Goal: Task Accomplishment & Management: Manage account settings

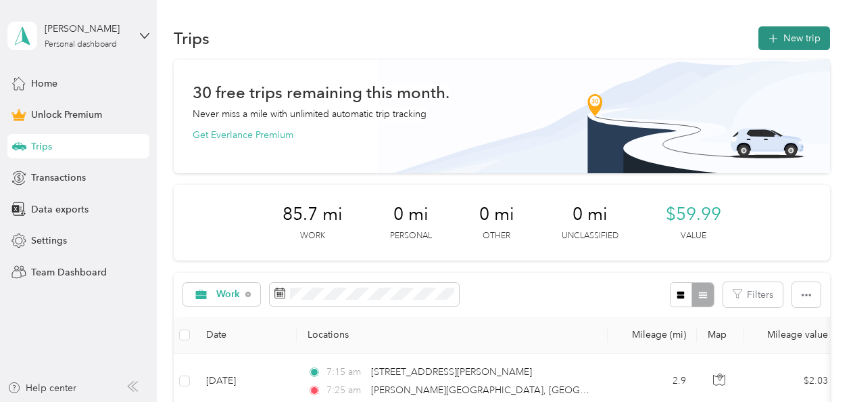
click at [791, 32] on button "New trip" at bounding box center [795, 38] width 72 height 24
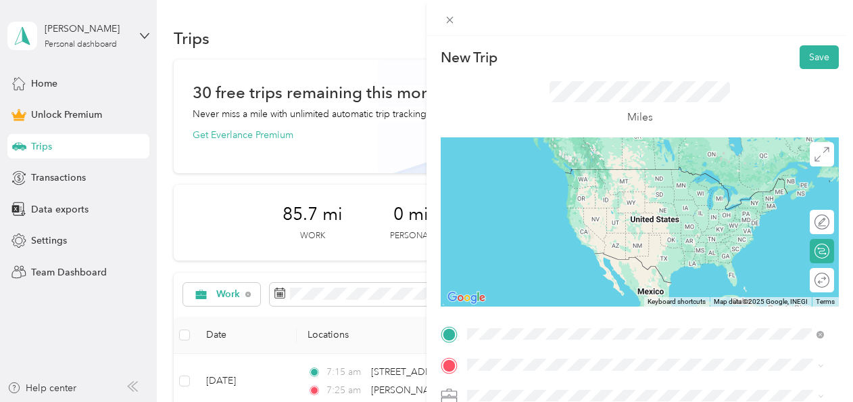
click at [575, 175] on span "1111 Ashman Street Midland, Michigan 48640, United States" at bounding box center [598, 169] width 210 height 12
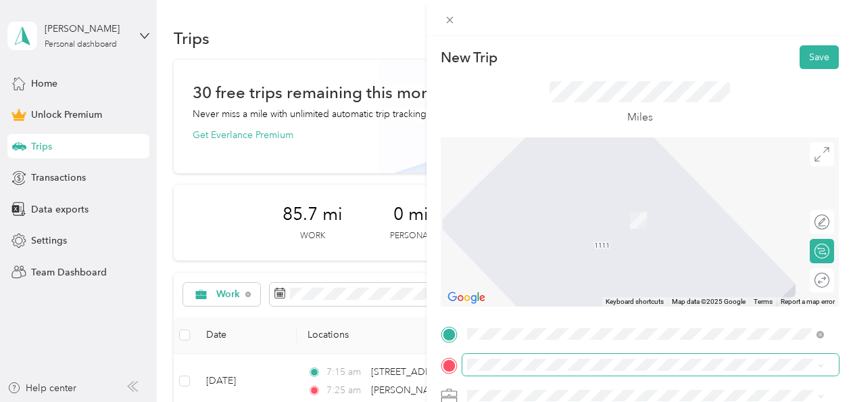
click at [520, 354] on span at bounding box center [650, 365] width 377 height 22
click at [563, 201] on span "1105 East Sugnet Road Midland, Michigan 48642, United States" at bounding box center [560, 200] width 135 height 12
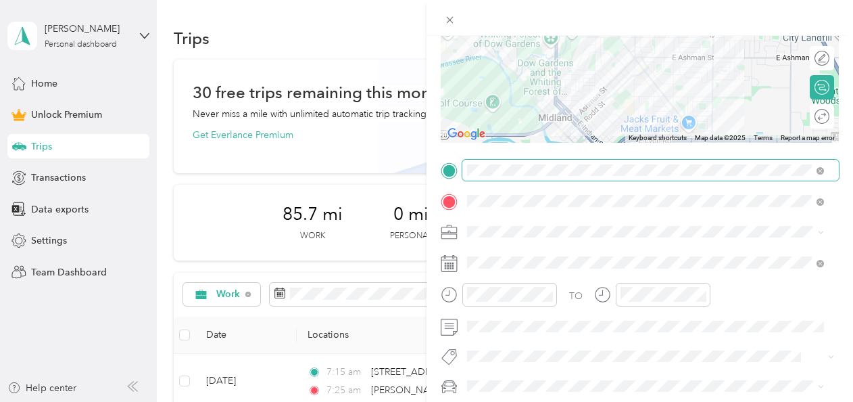
scroll to position [203, 0]
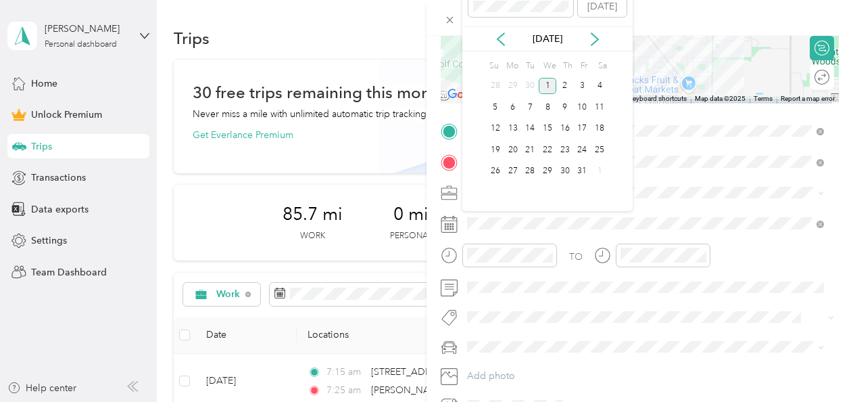
click at [510, 43] on div "Oct 2025" at bounding box center [547, 39] width 170 height 14
click at [505, 41] on icon at bounding box center [501, 39] width 14 height 14
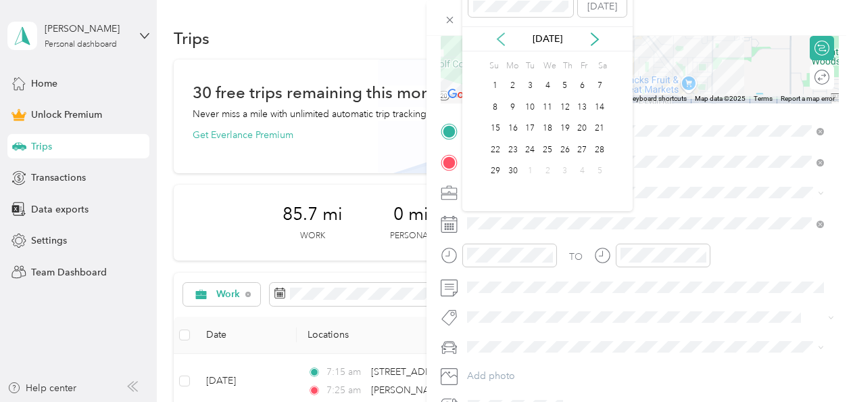
click at [505, 41] on icon at bounding box center [501, 39] width 14 height 14
click at [585, 168] on div "28" at bounding box center [583, 171] width 18 height 17
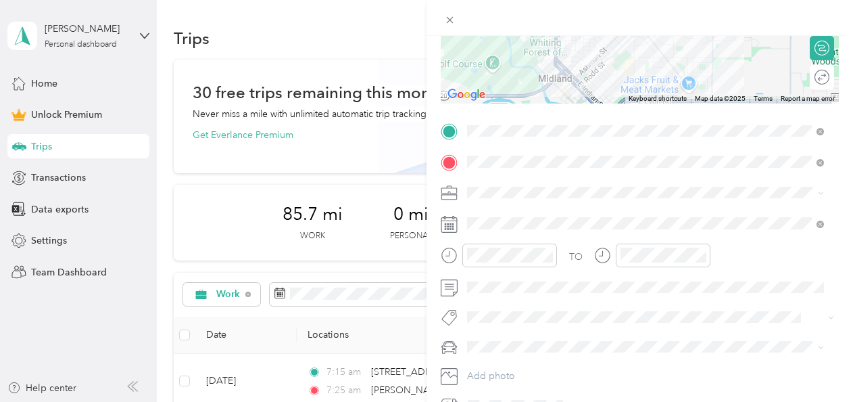
drag, startPoint x: 484, startPoint y: 224, endPoint x: 480, endPoint y: 237, distance: 13.5
click at [484, 224] on ol "Work Personal Education Other Charity Medical Moving Commute" at bounding box center [645, 296] width 366 height 189
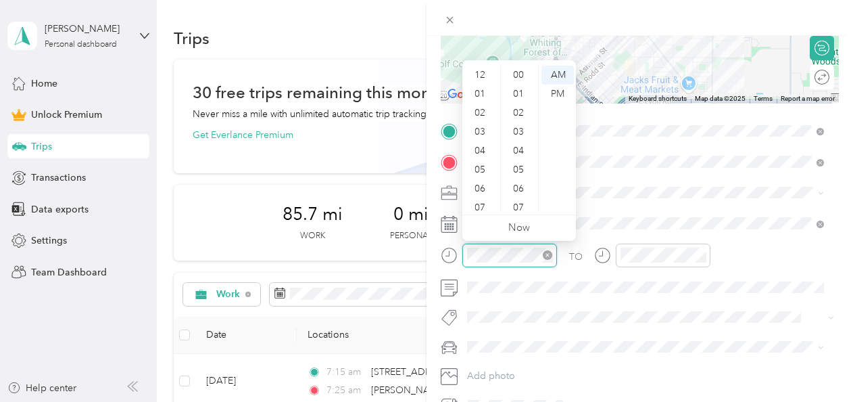
scroll to position [81, 0]
click at [477, 114] on div "06" at bounding box center [481, 107] width 32 height 19
click at [521, 158] on div "36" at bounding box center [520, 156] width 32 height 19
click at [556, 76] on div "AM" at bounding box center [558, 75] width 32 height 19
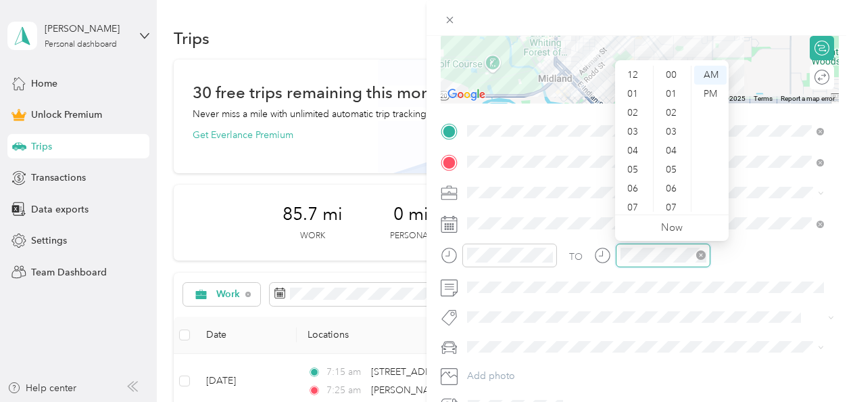
scroll to position [81, 0]
click at [632, 103] on div "06" at bounding box center [634, 107] width 32 height 19
click at [669, 139] on div "46" at bounding box center [673, 142] width 32 height 19
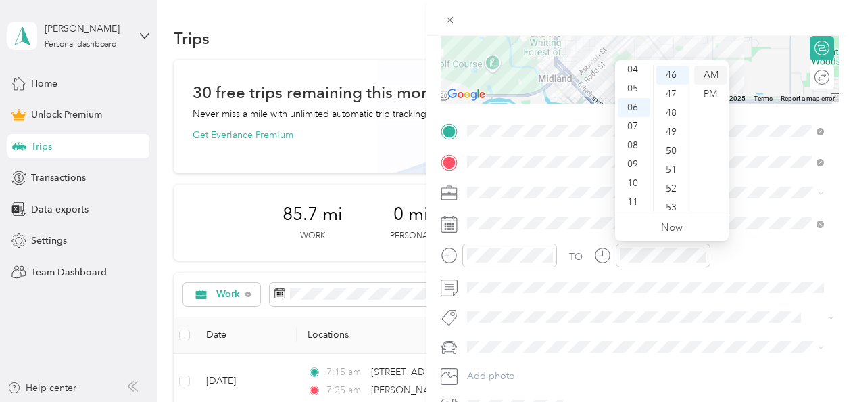
click at [711, 72] on div "AM" at bounding box center [710, 75] width 32 height 19
click at [737, 248] on div "TO" at bounding box center [640, 259] width 398 height 33
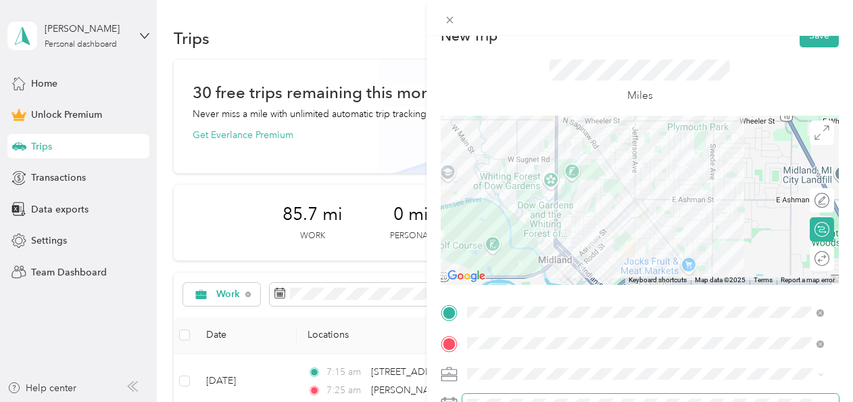
scroll to position [0, 0]
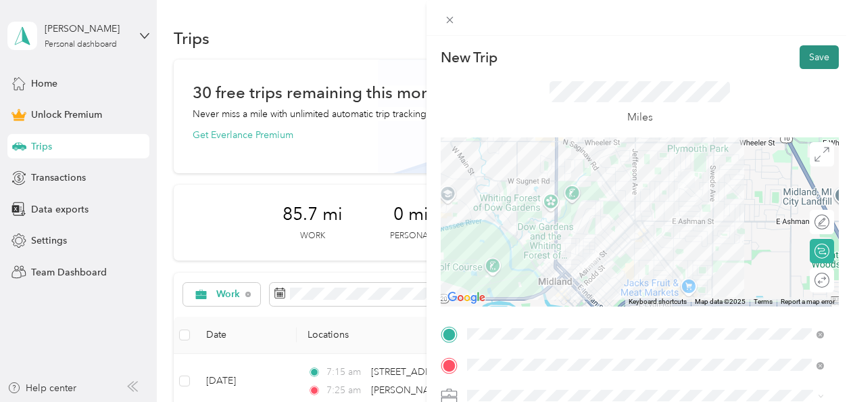
click at [803, 64] on button "Save" at bounding box center [819, 57] width 39 height 24
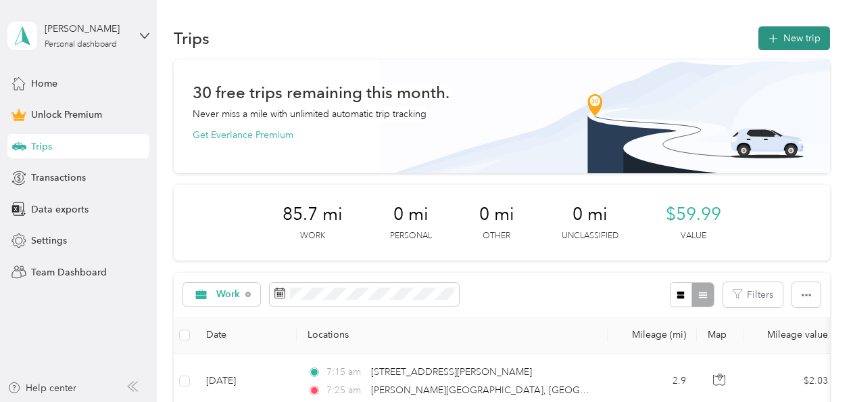
click at [788, 45] on button "New trip" at bounding box center [795, 38] width 72 height 24
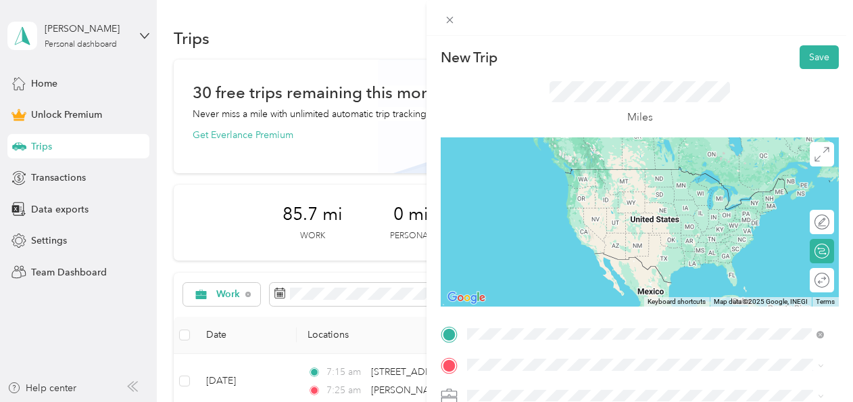
click at [548, 175] on span "1111 Ashman Street Midland, Michigan 48640, United States" at bounding box center [598, 169] width 210 height 12
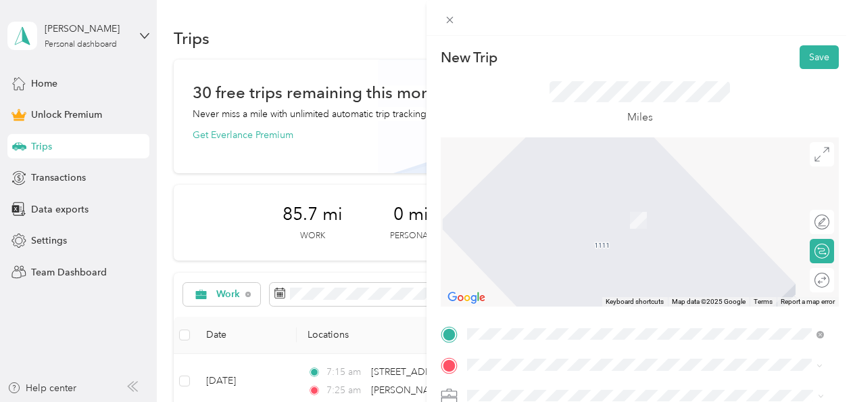
click at [523, 206] on span "1105 East Sugnet Road Midland, Michigan 48642, United States" at bounding box center [560, 200] width 135 height 12
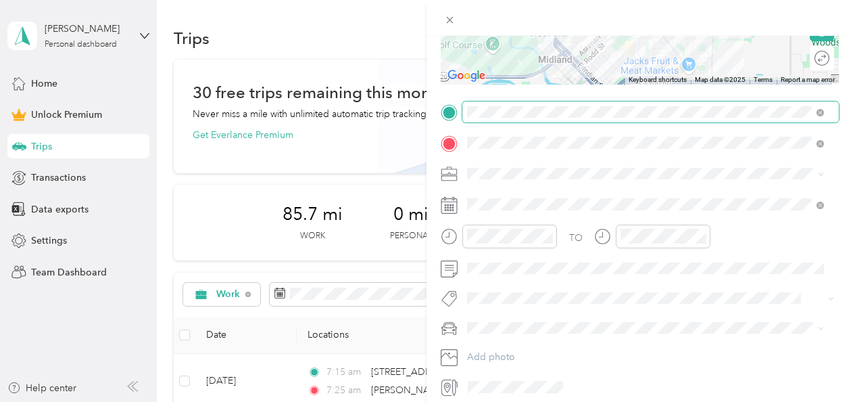
scroll to position [209, 0]
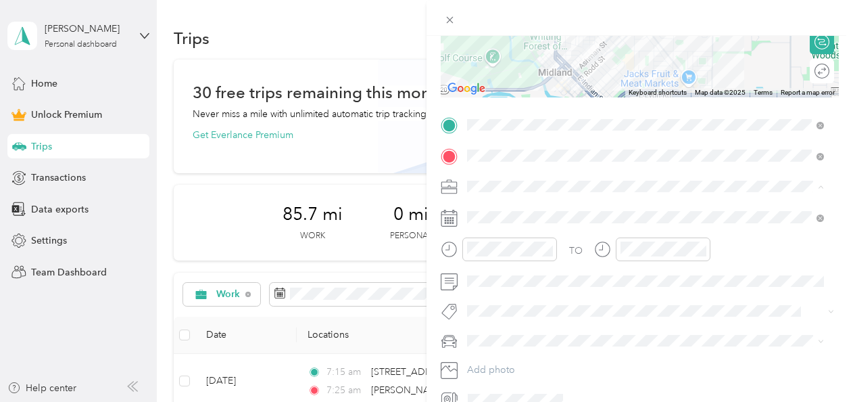
click at [490, 212] on span "Work" at bounding box center [483, 209] width 23 height 11
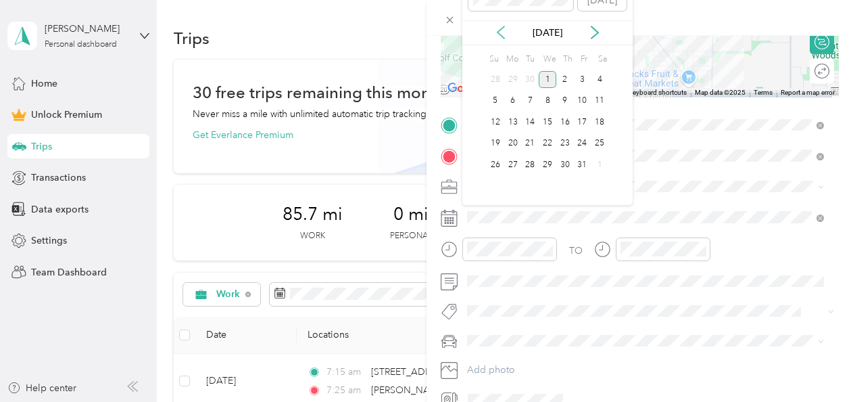
click at [503, 34] on icon at bounding box center [501, 33] width 14 height 14
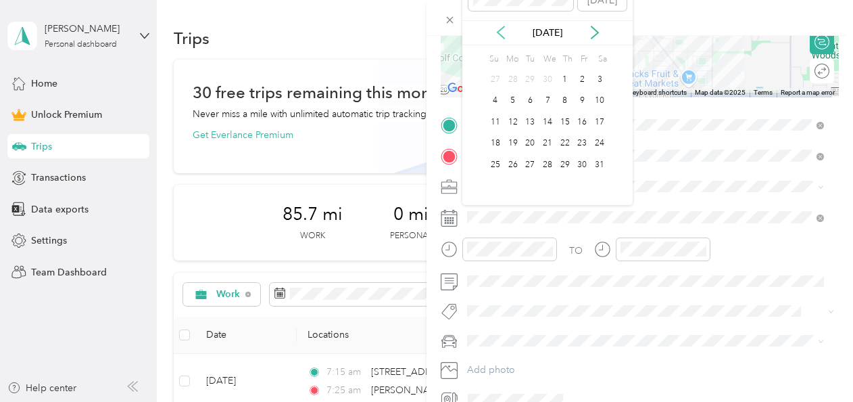
click at [503, 34] on icon at bounding box center [501, 33] width 14 height 14
click at [585, 168] on div "28" at bounding box center [583, 164] width 18 height 17
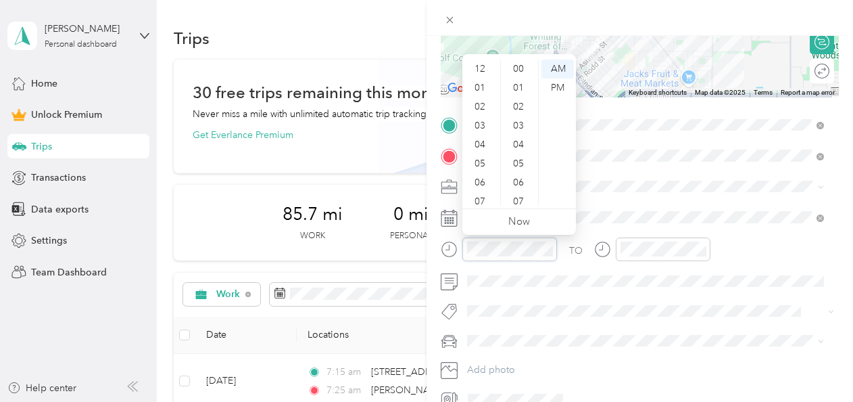
scroll to position [81, 0]
click at [479, 99] on div "06" at bounding box center [481, 101] width 32 height 19
click at [523, 180] on div "35" at bounding box center [520, 179] width 32 height 19
click at [558, 68] on div "AM" at bounding box center [558, 69] width 32 height 19
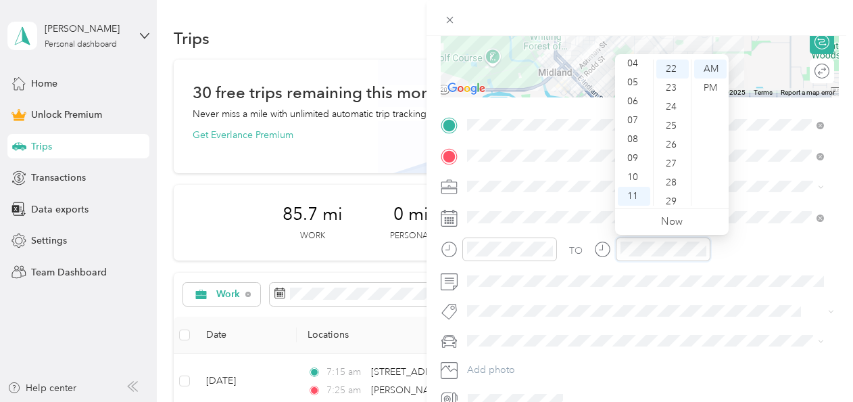
scroll to position [417, 0]
click at [631, 101] on div "06" at bounding box center [634, 101] width 32 height 19
click at [669, 162] on div "45" at bounding box center [673, 166] width 32 height 19
click at [774, 234] on div "TO Add photo" at bounding box center [640, 262] width 398 height 296
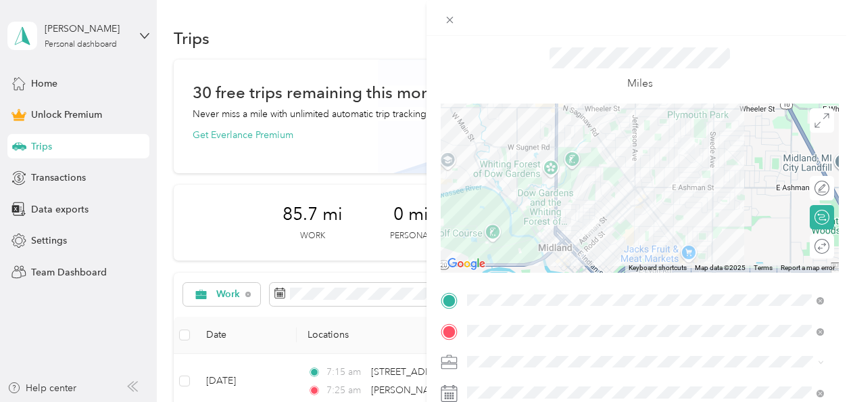
scroll to position [0, 0]
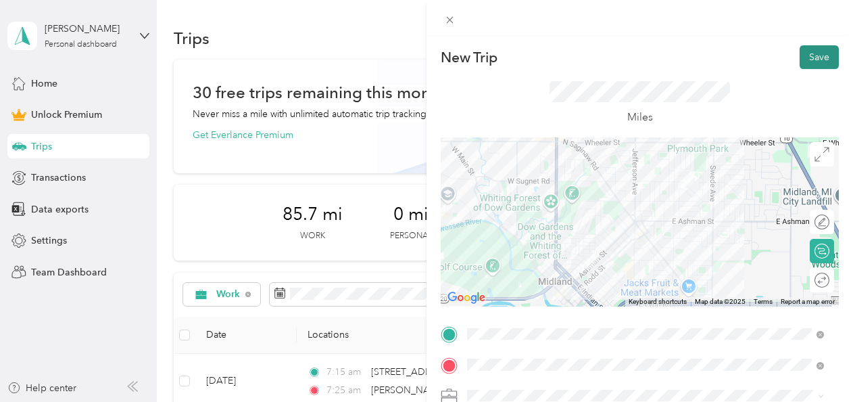
click at [815, 56] on button "Save" at bounding box center [819, 57] width 39 height 24
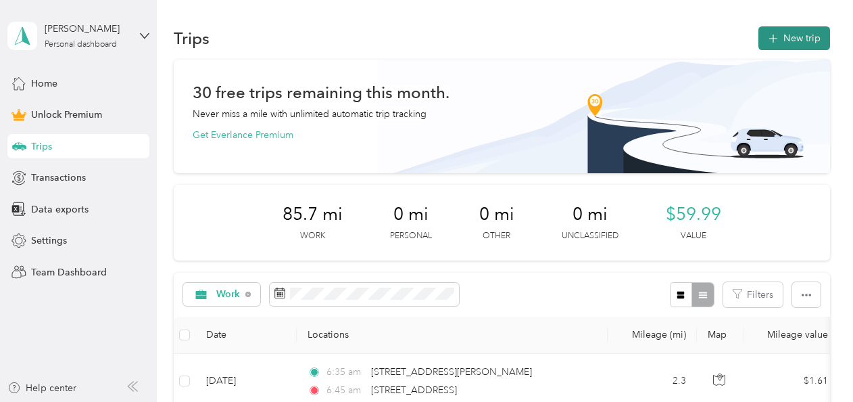
click at [796, 43] on button "New trip" at bounding box center [795, 38] width 72 height 24
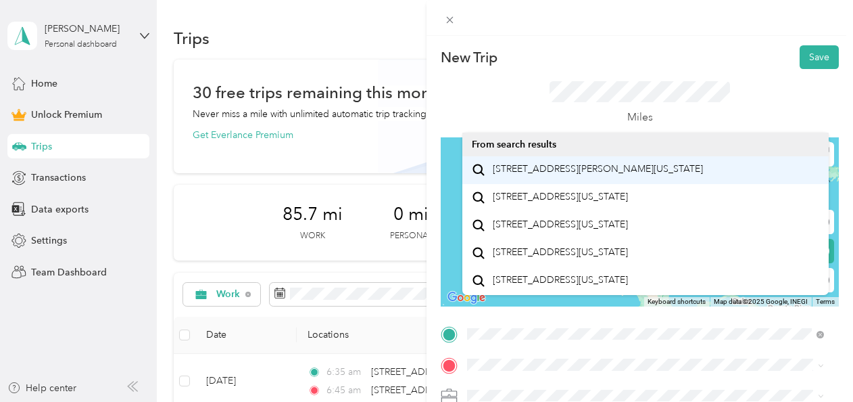
click at [544, 168] on span "1111 Ashman Street Midland, Michigan 48640, United States" at bounding box center [598, 169] width 210 height 12
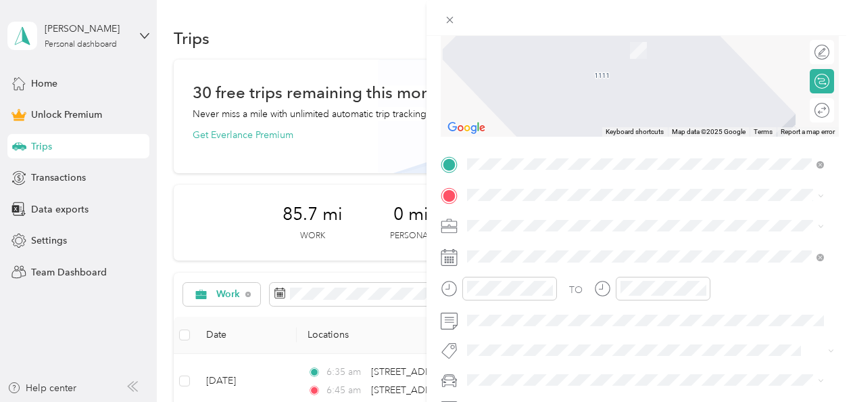
scroll to position [203, 0]
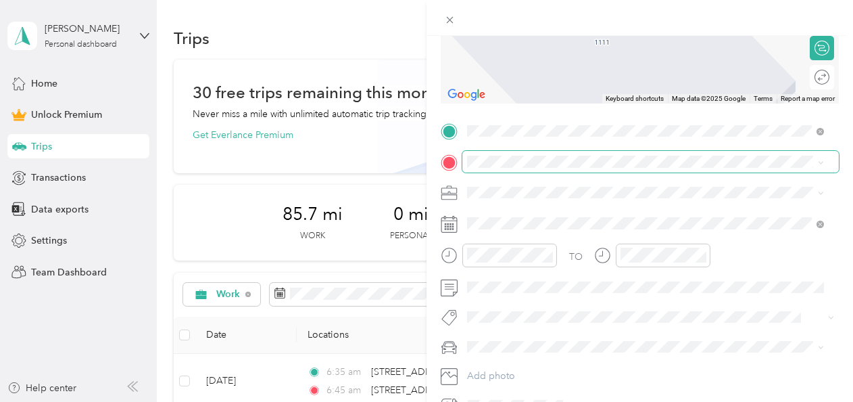
click at [487, 154] on span at bounding box center [650, 162] width 377 height 22
click at [521, 216] on span "3900 Chestnut Hill Drive Midland, Michigan 48642, United States" at bounding box center [560, 210] width 135 height 12
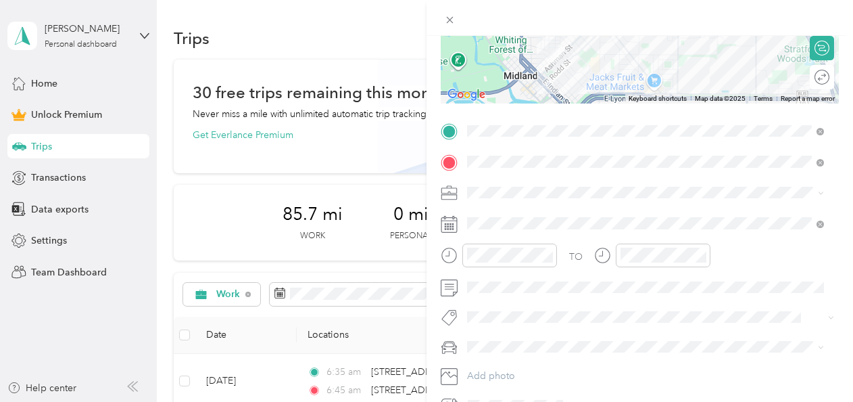
click at [492, 216] on span "Work" at bounding box center [483, 213] width 23 height 11
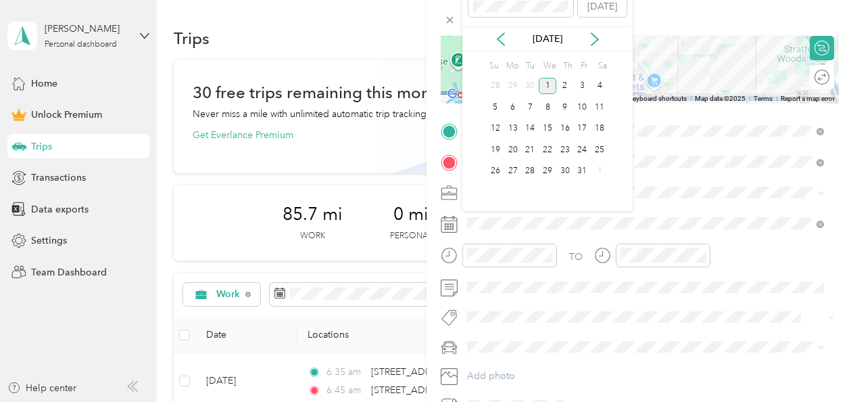
click at [502, 49] on div "Oct 2025" at bounding box center [547, 38] width 170 height 25
drag, startPoint x: 502, startPoint y: 49, endPoint x: 502, endPoint y: 40, distance: 8.8
click at [502, 40] on icon at bounding box center [501, 39] width 14 height 14
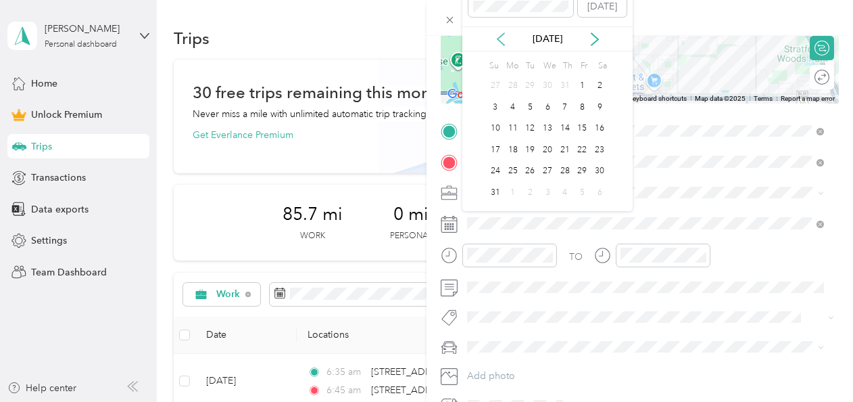
click at [502, 40] on icon at bounding box center [501, 39] width 14 height 14
click at [500, 41] on icon at bounding box center [501, 39] width 7 height 12
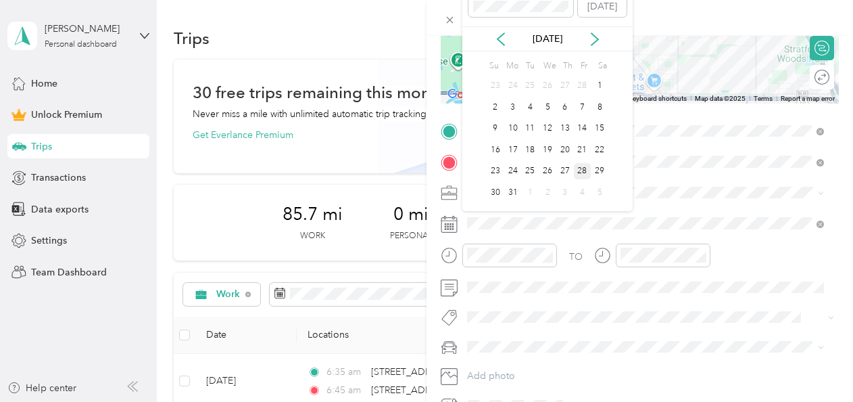
click at [579, 170] on div "28" at bounding box center [583, 171] width 18 height 17
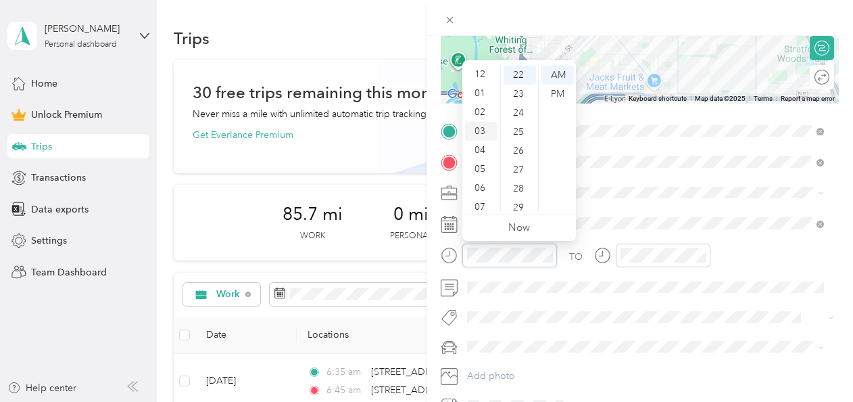
scroll to position [0, 0]
click at [482, 130] on div "03" at bounding box center [481, 131] width 32 height 19
click at [518, 130] on div "25" at bounding box center [520, 131] width 32 height 19
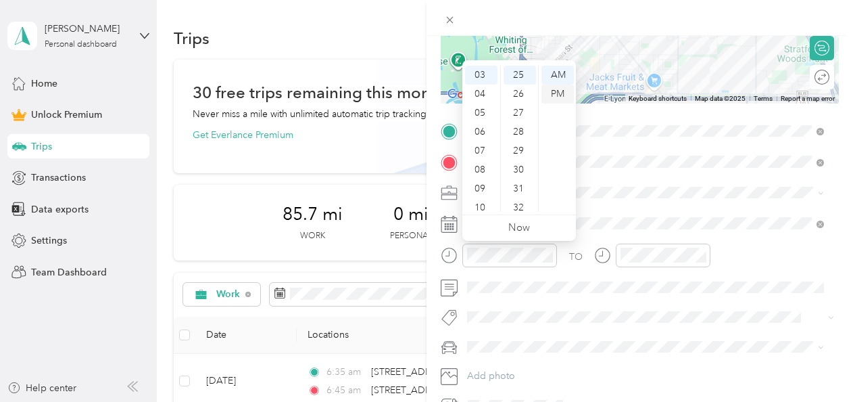
click at [550, 94] on div "PM" at bounding box center [558, 94] width 32 height 19
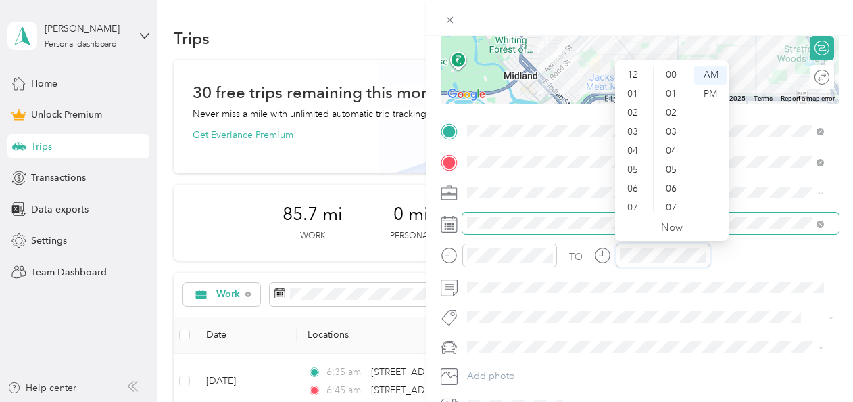
scroll to position [81, 0]
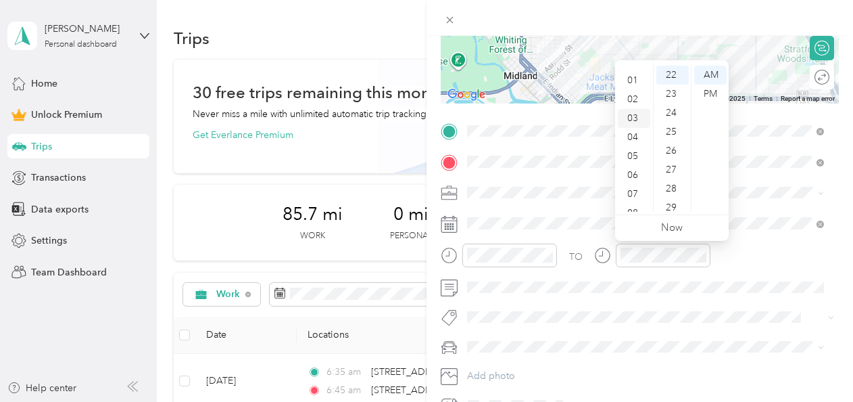
click at [630, 120] on div "03" at bounding box center [634, 118] width 32 height 19
click at [669, 115] on div "35" at bounding box center [673, 118] width 32 height 19
click at [704, 85] on div "PM" at bounding box center [710, 94] width 32 height 19
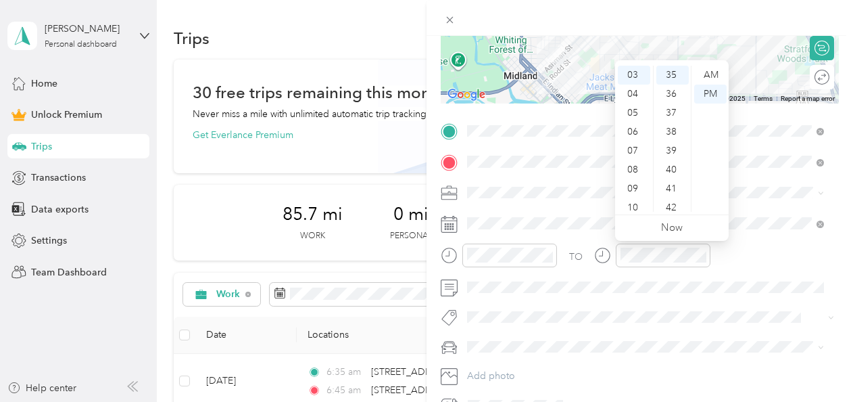
click at [751, 252] on div "TO" at bounding box center [640, 259] width 398 height 33
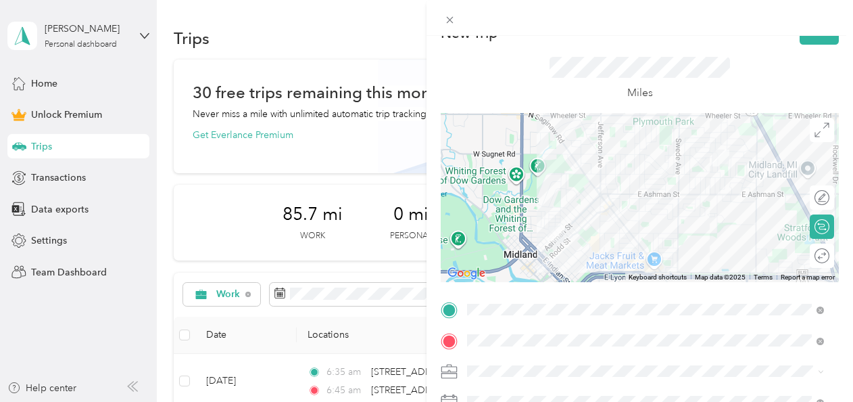
scroll to position [0, 0]
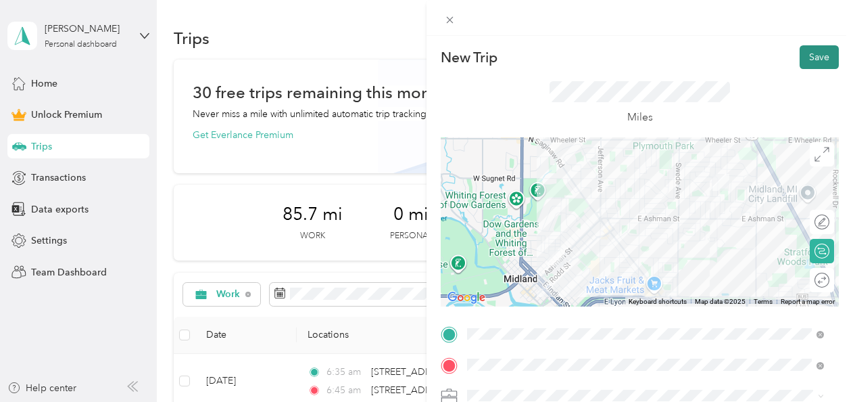
click at [819, 61] on button "Save" at bounding box center [819, 57] width 39 height 24
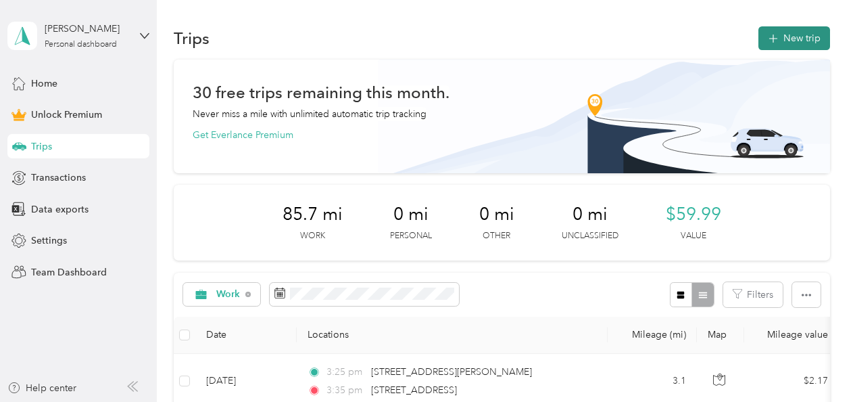
click at [788, 45] on button "New trip" at bounding box center [795, 38] width 72 height 24
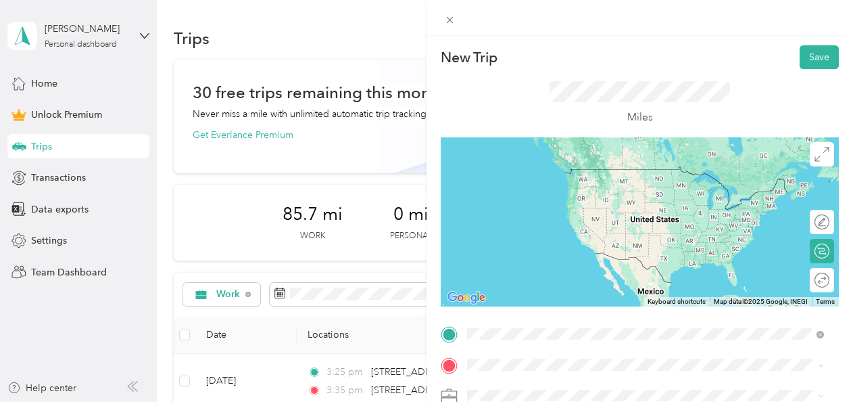
click at [592, 175] on span "1111 Ashman Street Midland, Michigan 48640, United States" at bounding box center [598, 169] width 210 height 12
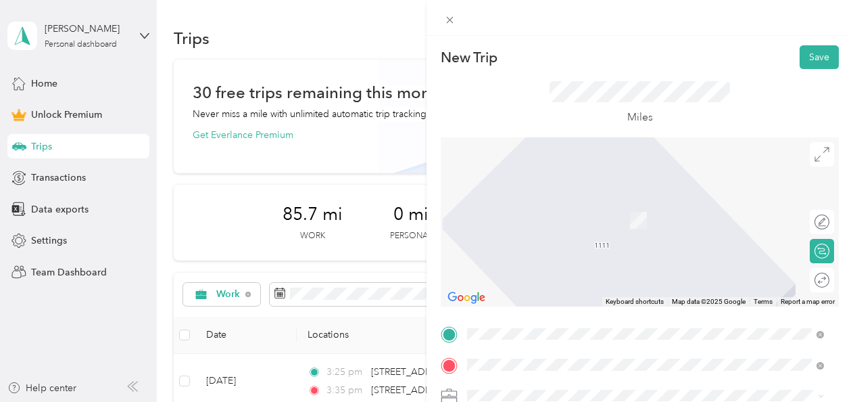
click at [567, 219] on span "3900 Chestnut Hill Drive Midland, Michigan 48642, United States" at bounding box center [560, 214] width 135 height 12
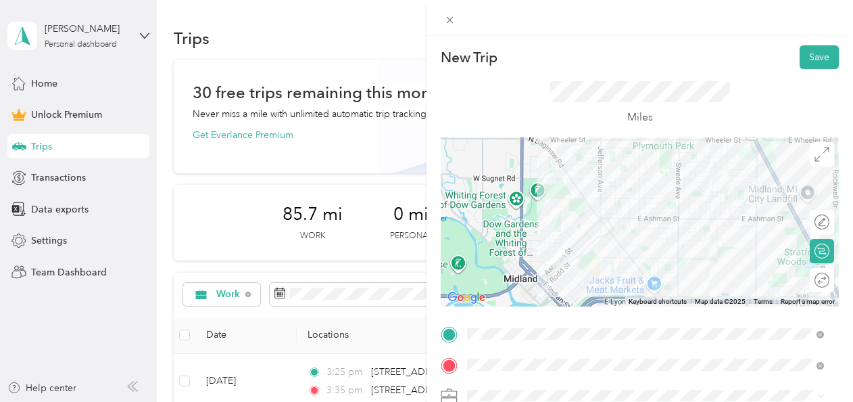
click at [838, 165] on form "New Trip Save This trip cannot be edited because it is either under review, app…" at bounding box center [640, 332] width 427 height 574
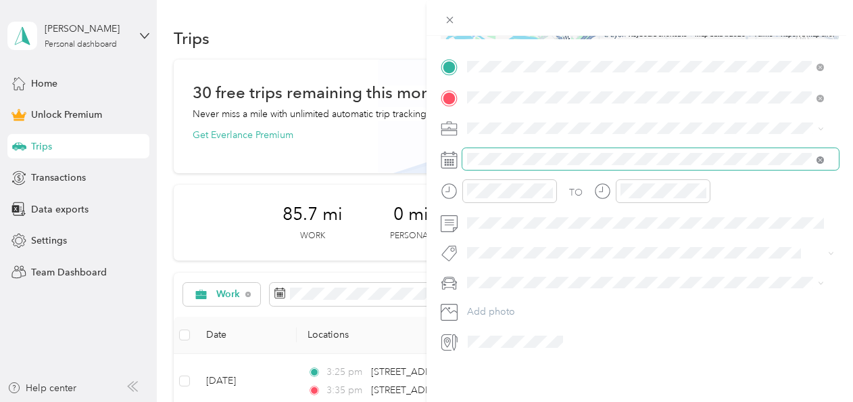
scroll to position [270, 0]
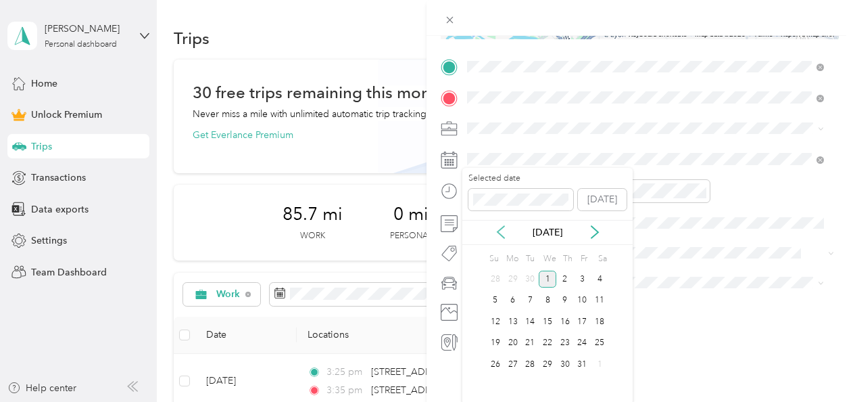
click at [502, 234] on icon at bounding box center [501, 232] width 14 height 14
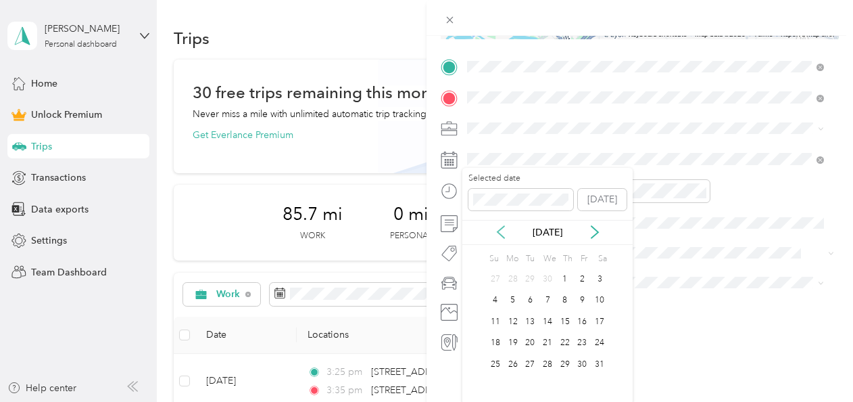
click at [502, 234] on icon at bounding box center [501, 232] width 14 height 14
click at [515, 301] on div "7" at bounding box center [513, 300] width 18 height 17
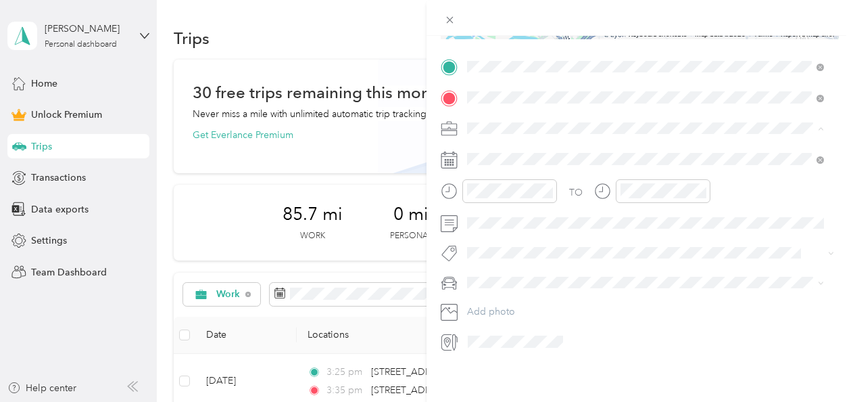
click at [494, 149] on div "Work" at bounding box center [646, 148] width 348 height 14
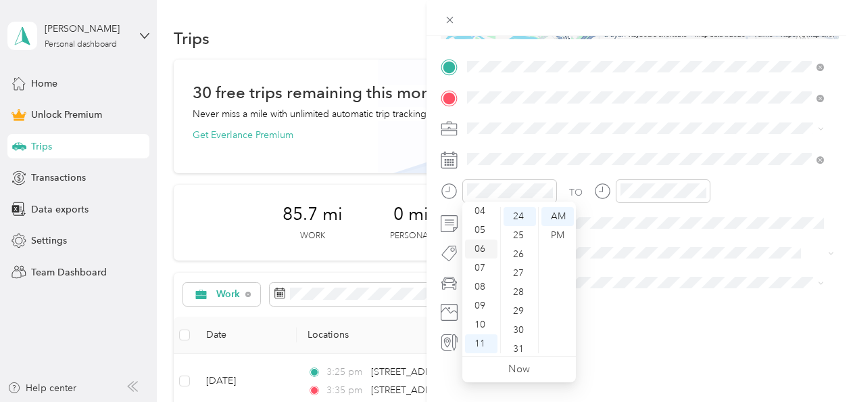
click at [477, 252] on div "06" at bounding box center [481, 248] width 32 height 19
click at [480, 257] on div "03" at bounding box center [481, 259] width 32 height 19
click at [521, 246] on div "15" at bounding box center [520, 248] width 32 height 19
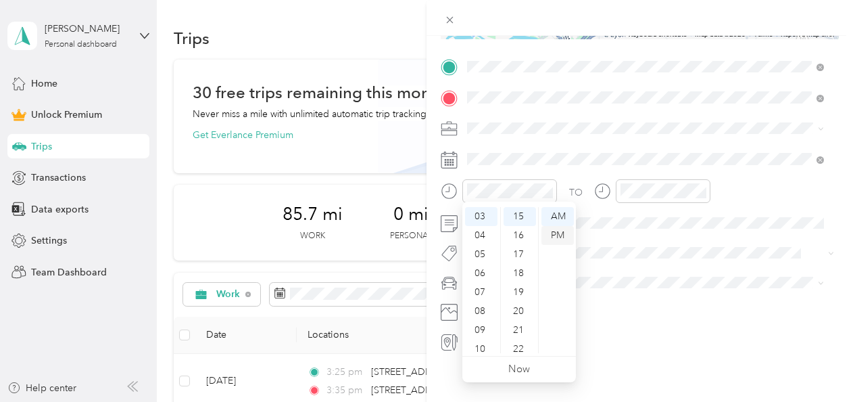
click at [558, 235] on div "PM" at bounding box center [558, 235] width 32 height 19
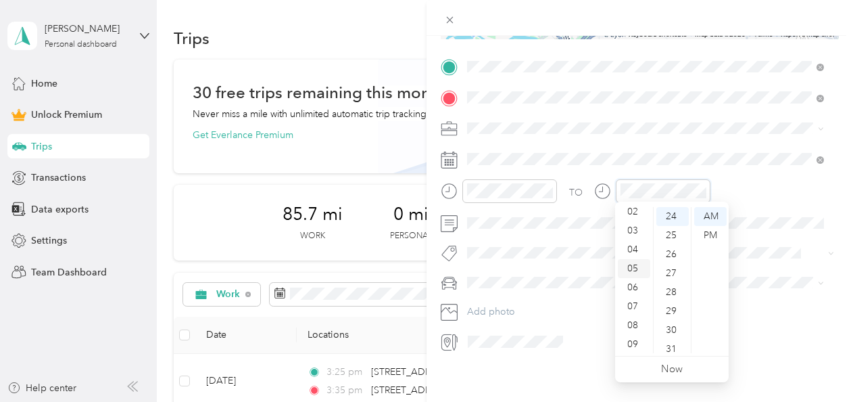
scroll to position [14, 0]
click at [633, 261] on div "03" at bounding box center [634, 259] width 32 height 19
click at [669, 234] on div "25" at bounding box center [673, 235] width 32 height 19
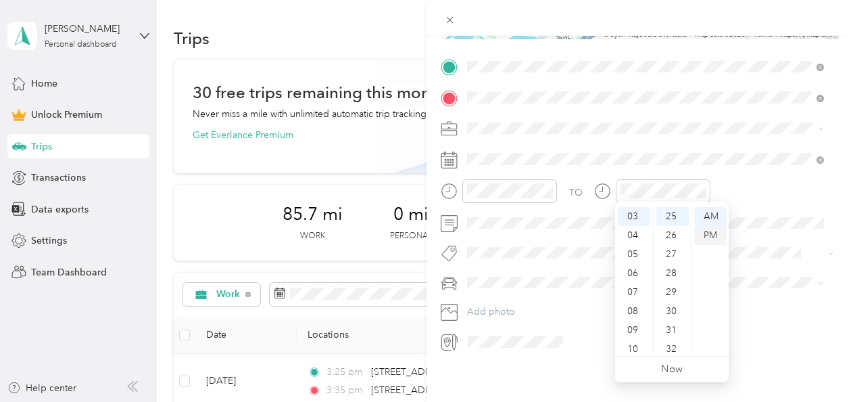
click at [715, 235] on div "PM" at bounding box center [710, 235] width 32 height 19
click at [604, 138] on div "TO Add photo" at bounding box center [640, 204] width 398 height 296
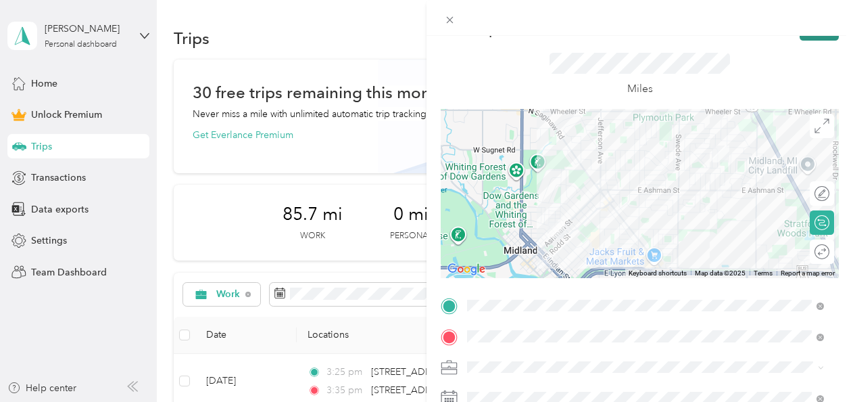
scroll to position [0, 0]
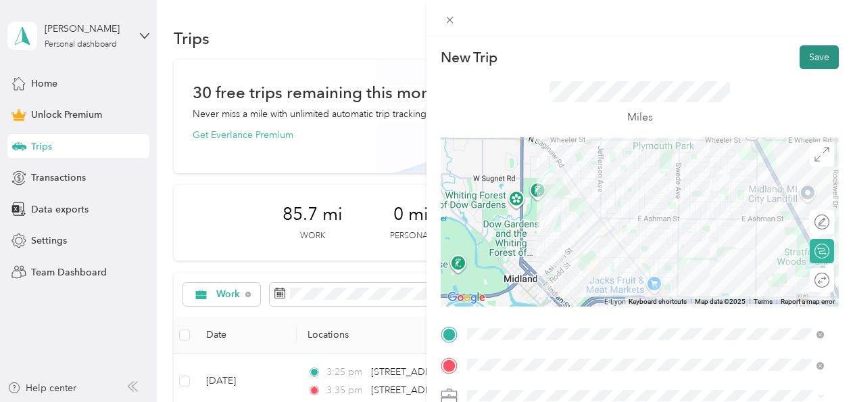
click at [821, 60] on button "Save" at bounding box center [819, 57] width 39 height 24
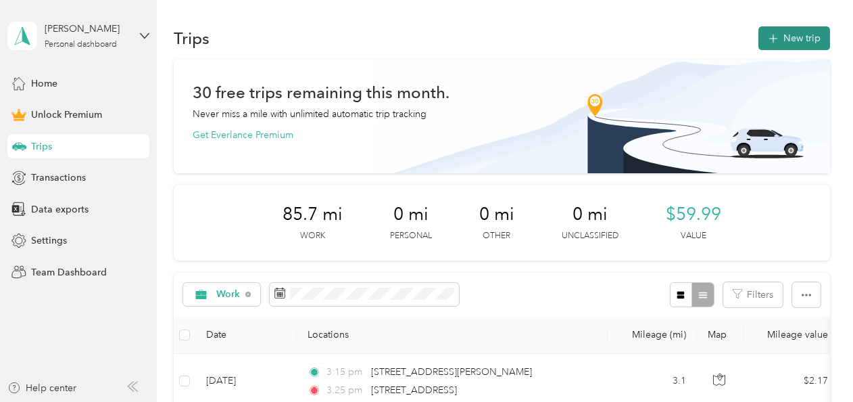
click at [795, 41] on button "New trip" at bounding box center [795, 38] width 72 height 24
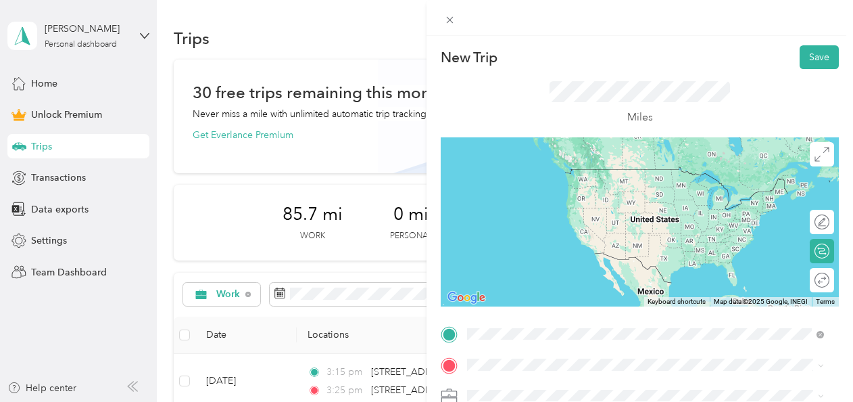
click at [552, 172] on span "1111 Ashman Street Midland, Michigan 48640, United States" at bounding box center [598, 169] width 210 height 12
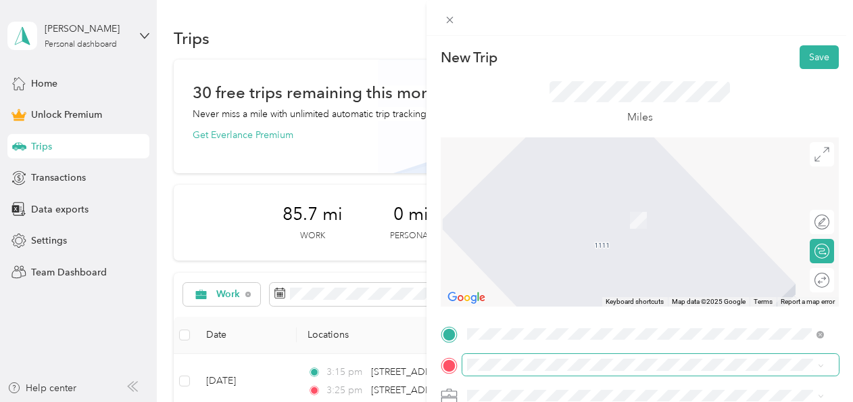
click at [533, 354] on span at bounding box center [650, 365] width 377 height 22
click at [550, 201] on span "1105 East Sugnet Road Midland, Michigan 48642, United States" at bounding box center [560, 200] width 135 height 12
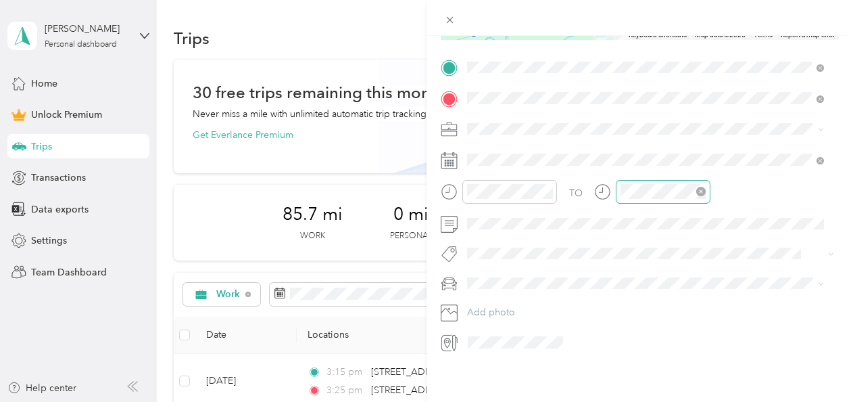
scroll to position [270, 0]
click at [491, 151] on span "Work" at bounding box center [483, 148] width 23 height 11
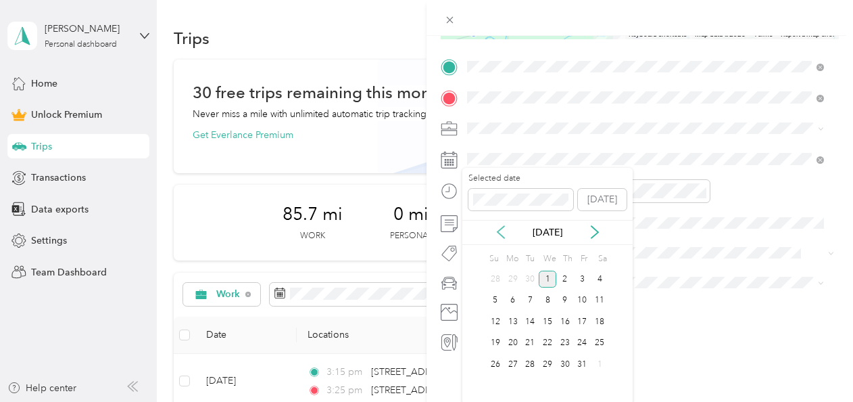
click at [502, 231] on icon at bounding box center [501, 232] width 14 height 14
click at [501, 231] on icon at bounding box center [501, 232] width 14 height 14
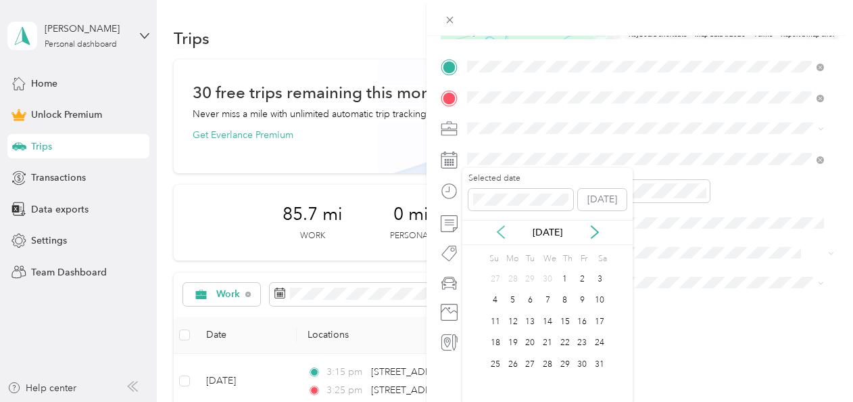
click at [501, 231] on icon at bounding box center [501, 232] width 14 height 14
click at [512, 300] on div "7" at bounding box center [513, 300] width 18 height 17
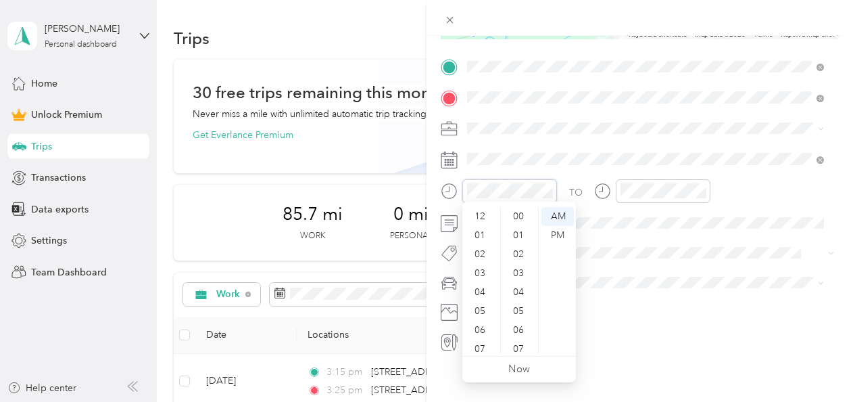
scroll to position [81, 0]
click at [481, 253] on div "06" at bounding box center [481, 248] width 32 height 19
click at [519, 311] on div "30" at bounding box center [520, 311] width 32 height 19
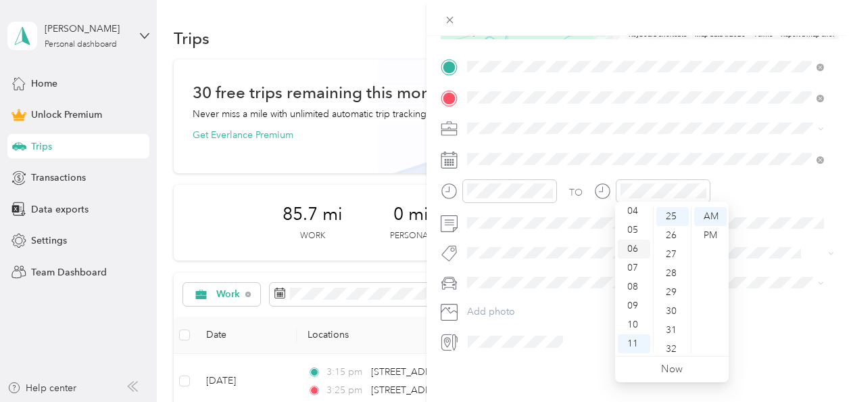
click at [639, 249] on div "06" at bounding box center [634, 248] width 32 height 19
click at [675, 295] on div "40" at bounding box center [673, 297] width 32 height 19
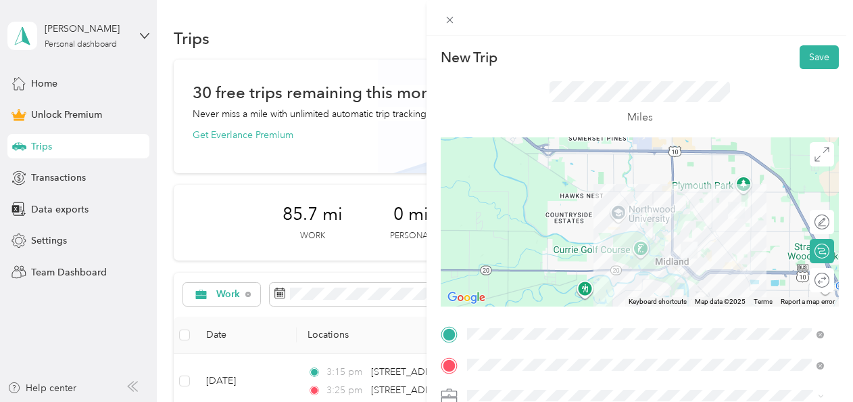
scroll to position [0, 0]
click at [813, 72] on div "Miles" at bounding box center [640, 103] width 398 height 68
click at [810, 65] on button "Save" at bounding box center [819, 57] width 39 height 24
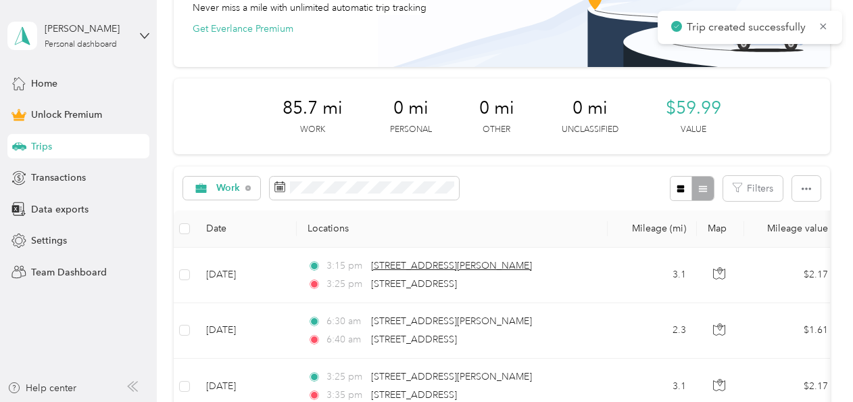
scroll to position [135, 0]
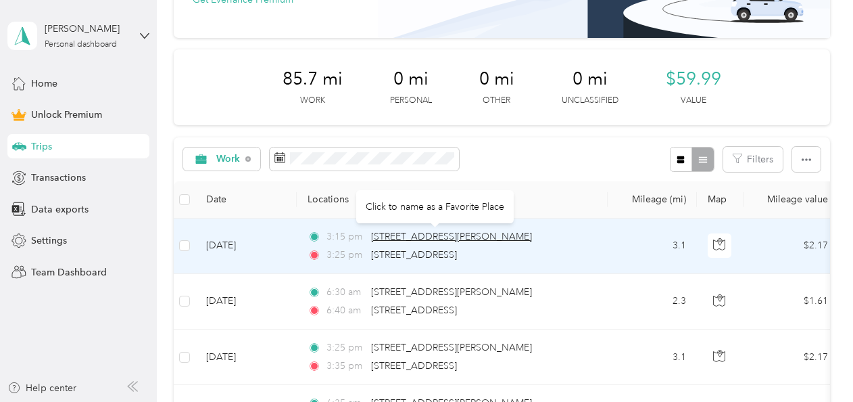
click at [399, 235] on span "[STREET_ADDRESS][PERSON_NAME]" at bounding box center [451, 236] width 161 height 11
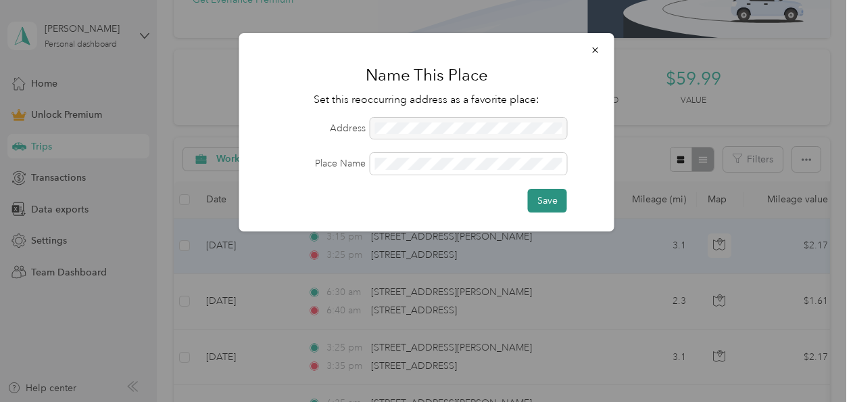
click at [546, 206] on button "Save" at bounding box center [547, 201] width 39 height 24
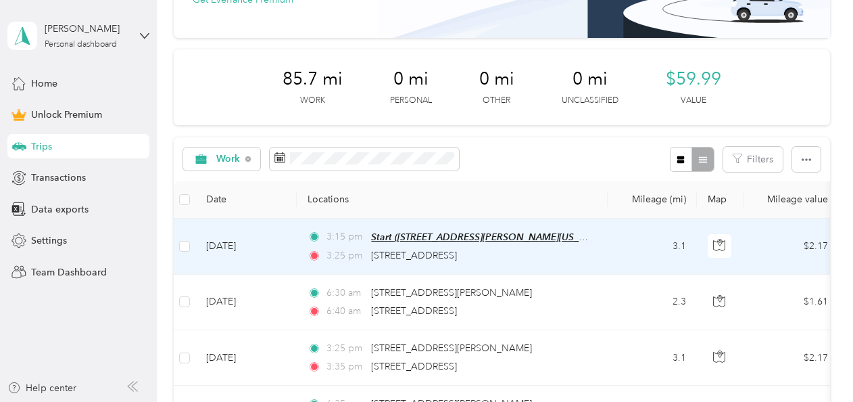
click at [408, 238] on span "Start ([STREET_ADDRESS][PERSON_NAME][US_STATE])" at bounding box center [490, 236] width 238 height 11
click at [423, 201] on button "Edit Place" at bounding box center [413, 203] width 77 height 24
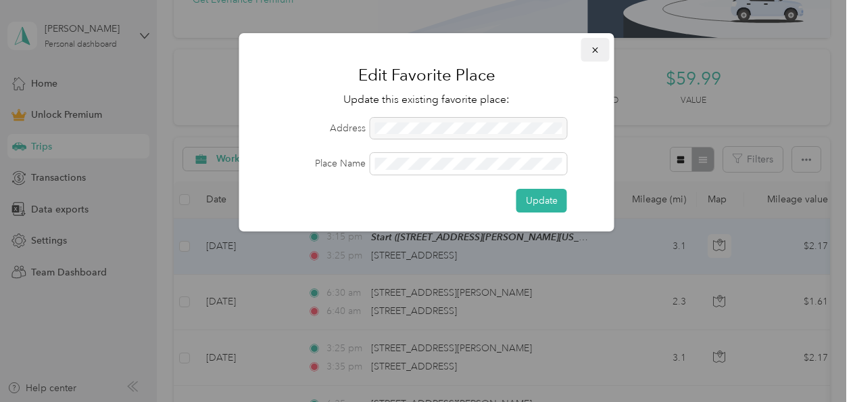
click at [594, 47] on icon "button" at bounding box center [595, 49] width 9 height 9
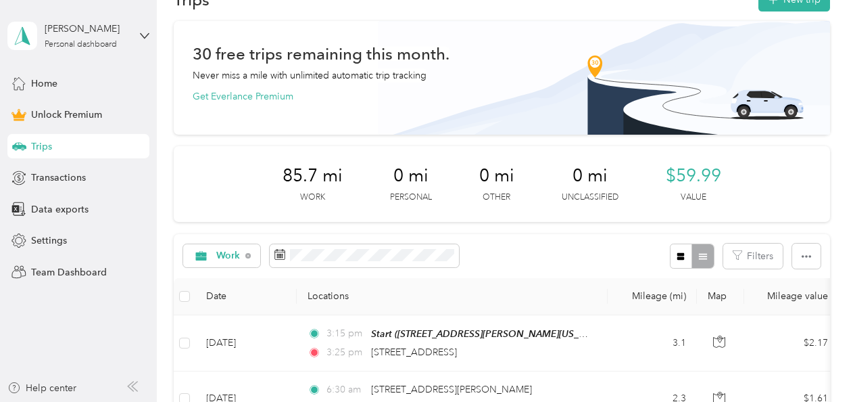
scroll to position [68, 0]
